Goal: Transaction & Acquisition: Purchase product/service

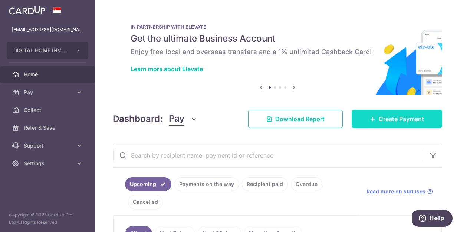
click at [409, 118] on span "Create Payment" at bounding box center [400, 119] width 45 height 9
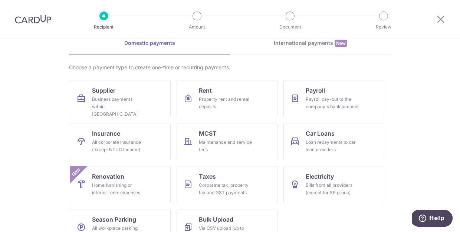
scroll to position [40, 0]
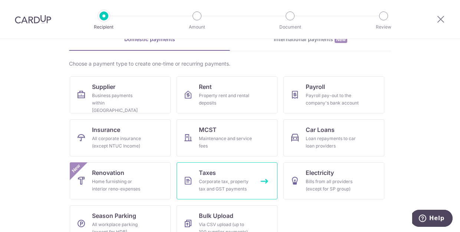
click at [210, 179] on div "Corporate tax, property tax and GST payments" at bounding box center [225, 185] width 53 height 15
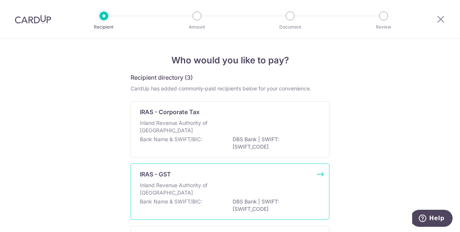
click at [213, 202] on div "Bank Name & SWIFT/BIC: DBS Bank | SWIFT: [SWIFT_CODE]" at bounding box center [230, 206] width 180 height 16
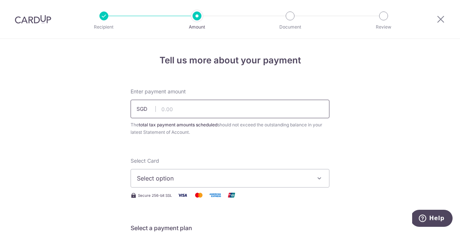
click at [218, 111] on input "text" at bounding box center [229, 109] width 199 height 19
type input "3,888.00"
click at [216, 183] on button "Select option" at bounding box center [229, 178] width 199 height 19
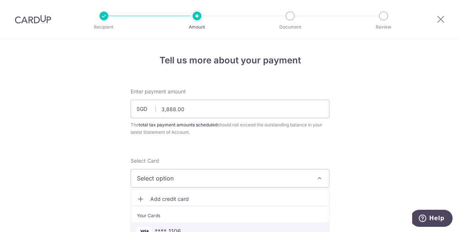
click at [204, 226] on link "**** 1106" at bounding box center [230, 231] width 198 height 18
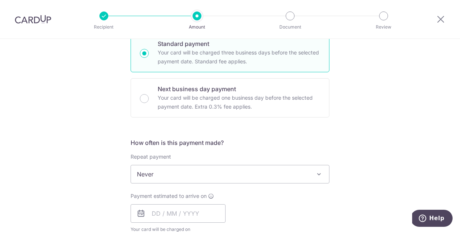
scroll to position [216, 0]
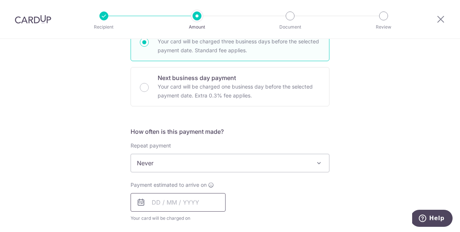
click at [213, 196] on input "text" at bounding box center [177, 202] width 95 height 19
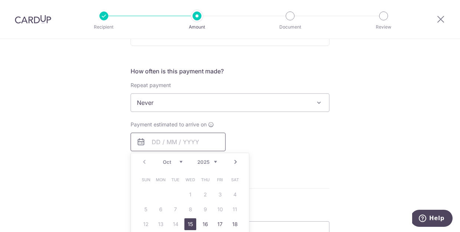
scroll to position [286, 0]
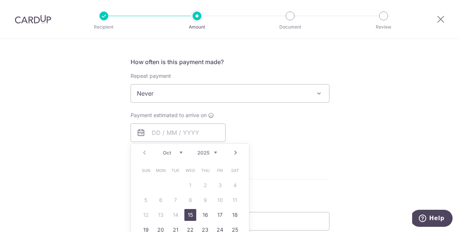
click at [188, 215] on link "15" at bounding box center [190, 215] width 12 height 12
type input "15/10/2025"
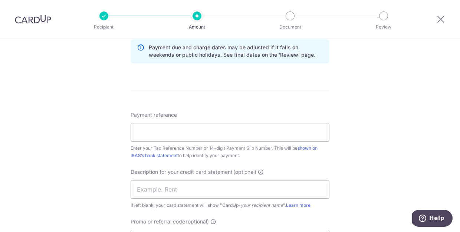
scroll to position [409, 0]
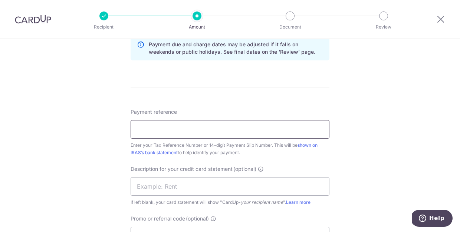
click at [240, 132] on input "Payment reference" at bounding box center [229, 129] width 199 height 19
type input "200204448G"
click at [226, 189] on input "text" at bounding box center [229, 186] width 199 height 19
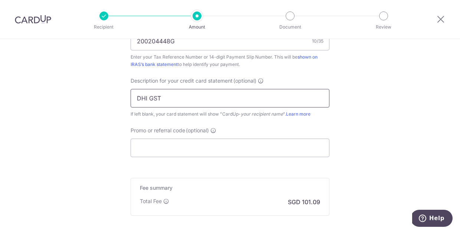
scroll to position [550, 0]
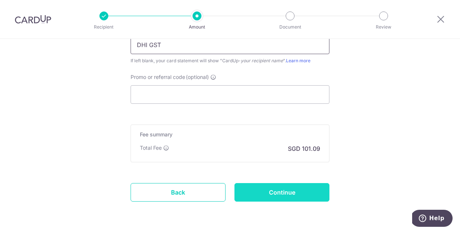
type input "DHI GST"
click at [282, 194] on input "Continue" at bounding box center [281, 192] width 95 height 19
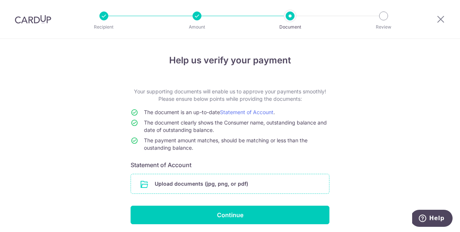
click at [182, 191] on input "file" at bounding box center [230, 183] width 198 height 19
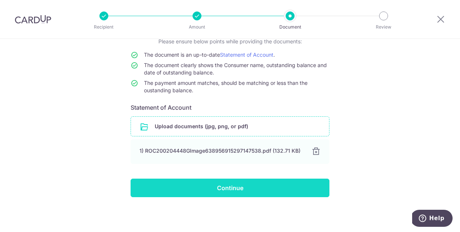
scroll to position [57, 0]
click at [261, 196] on input "Continue" at bounding box center [229, 188] width 199 height 19
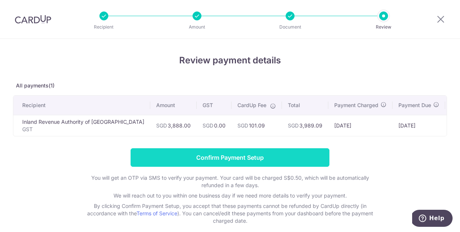
click at [251, 158] on input "Confirm Payment Setup" at bounding box center [229, 157] width 199 height 19
